Goal: Information Seeking & Learning: Learn about a topic

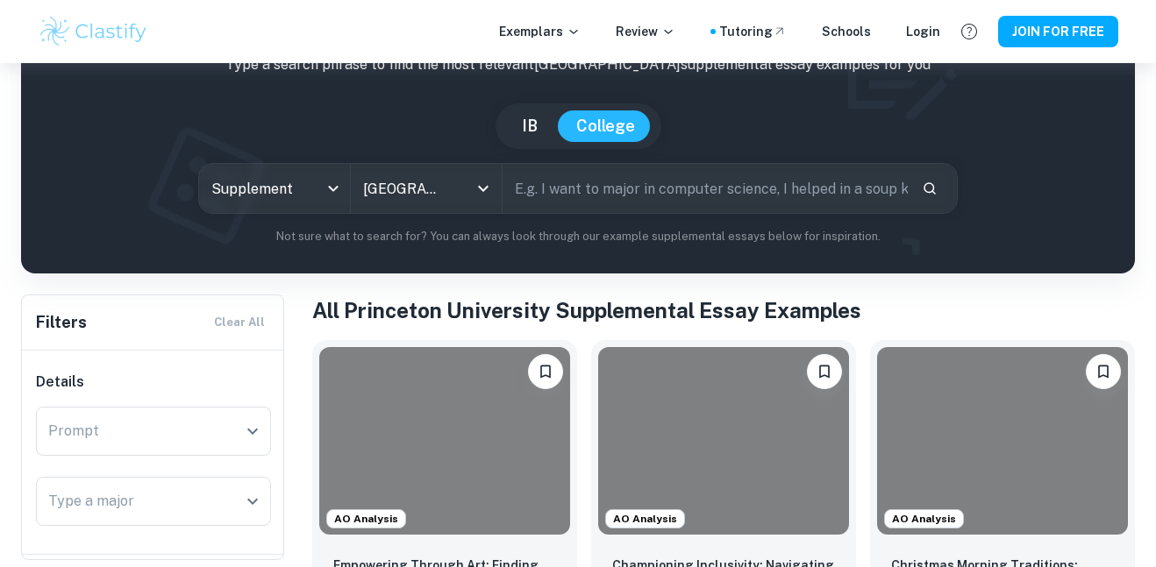
checkbox input "true"
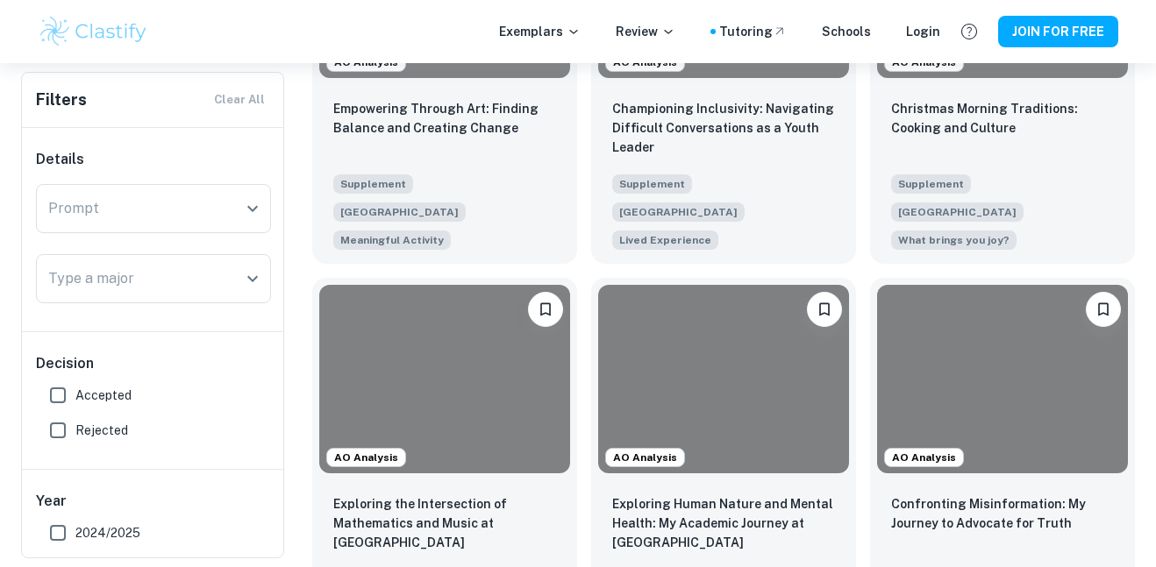
scroll to position [342, 0]
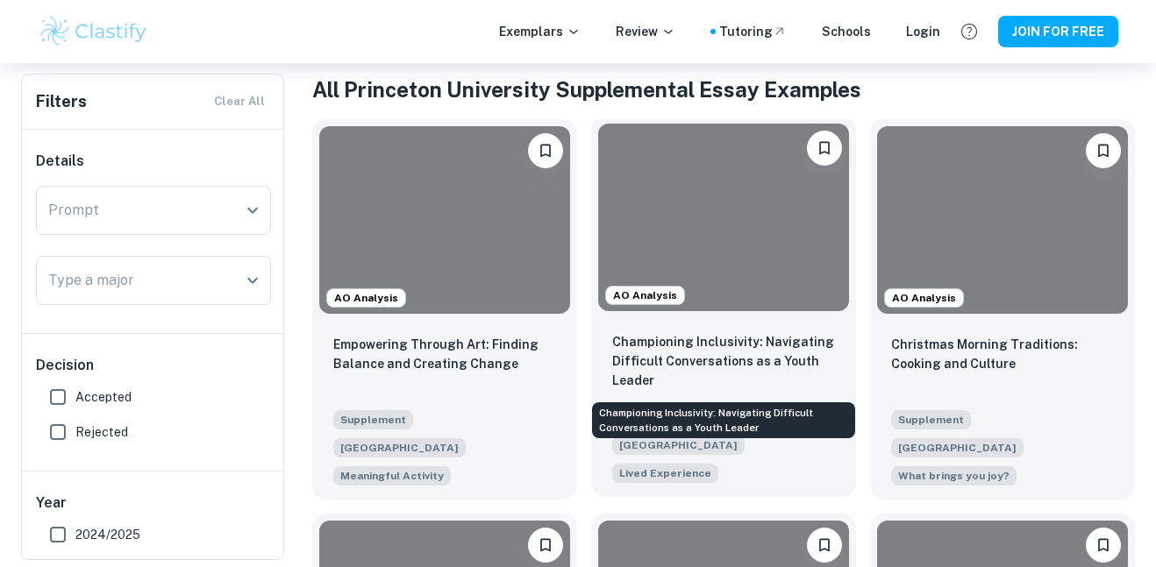
click at [707, 354] on p "Championing Inclusivity: Navigating Difficult Conversations as a Youth Leader" at bounding box center [723, 361] width 223 height 58
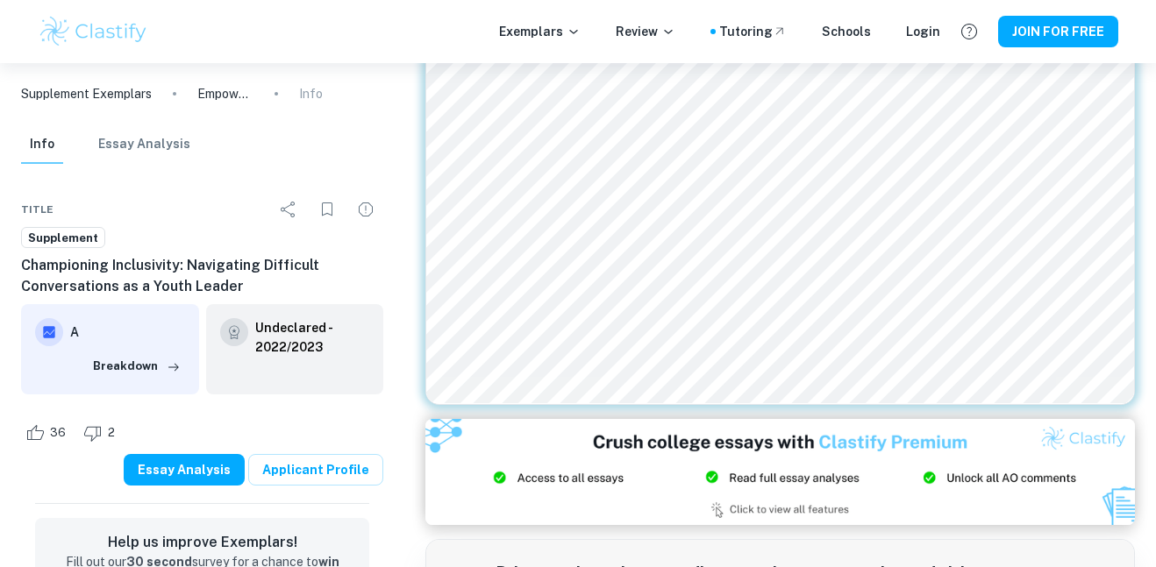
scroll to position [326, 0]
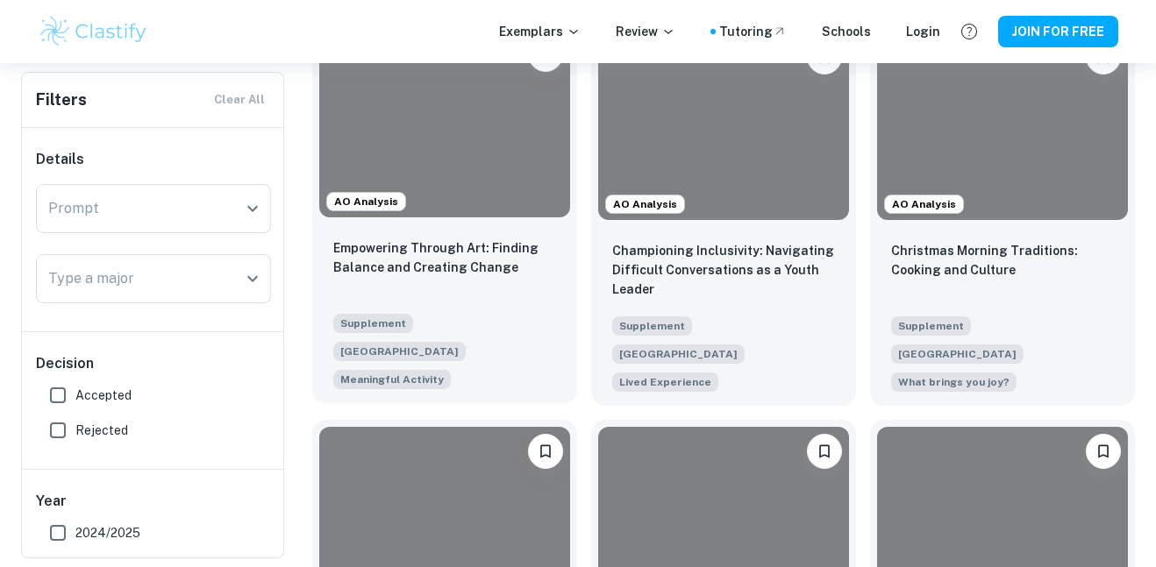
scroll to position [359, 0]
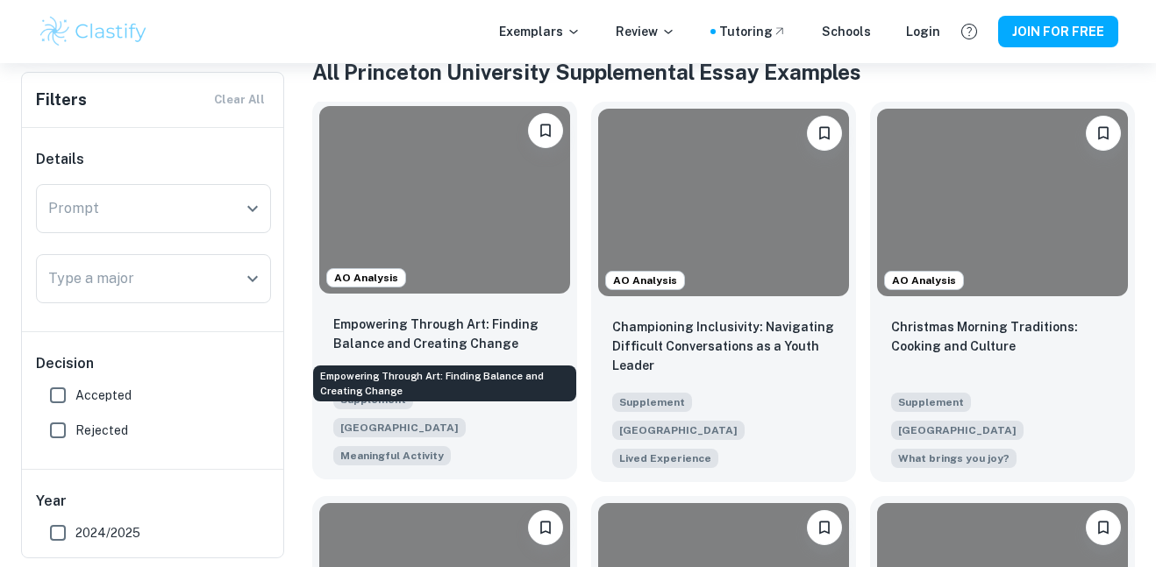
click at [448, 315] on p "Empowering Through Art: Finding Balance and Creating Change" at bounding box center [444, 334] width 223 height 39
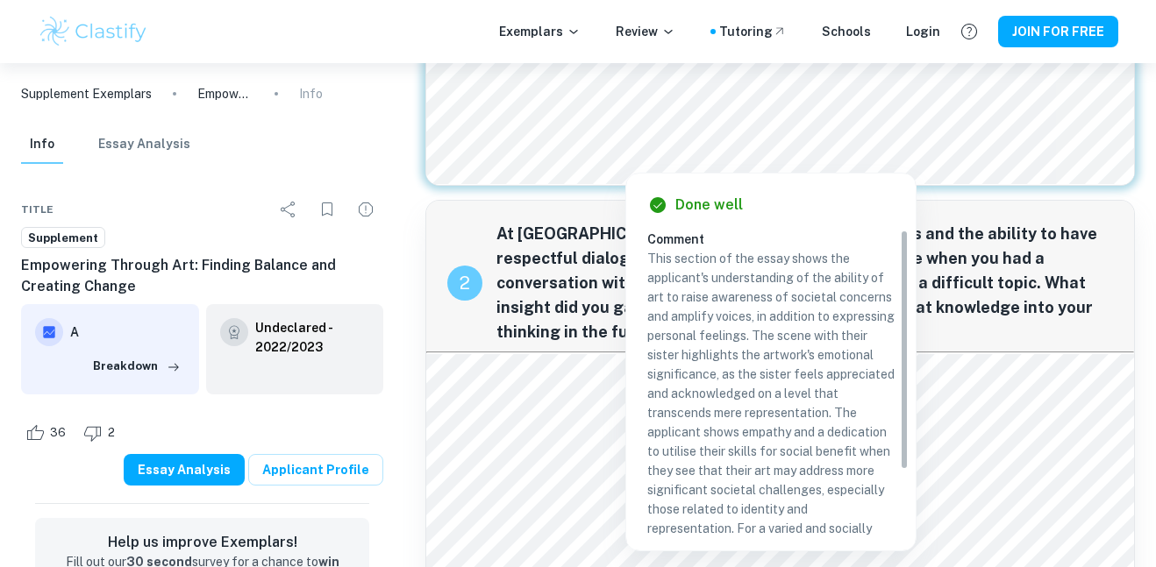
scroll to position [251, 0]
